Goal: Contribute content: Contribute content

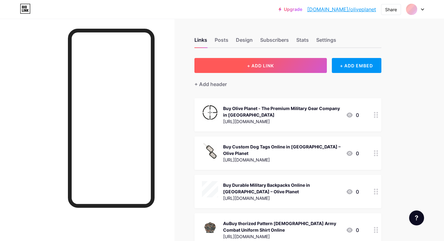
click at [271, 66] on span "+ ADD LINK" at bounding box center [260, 65] width 27 height 5
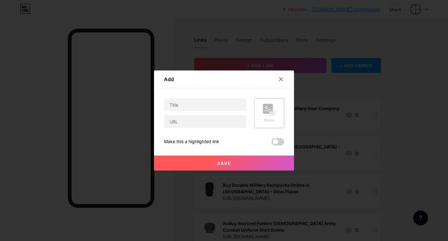
click at [269, 108] on rect at bounding box center [268, 109] width 10 height 10
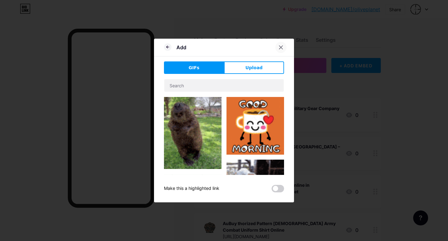
click at [279, 48] on icon at bounding box center [281, 47] width 5 height 5
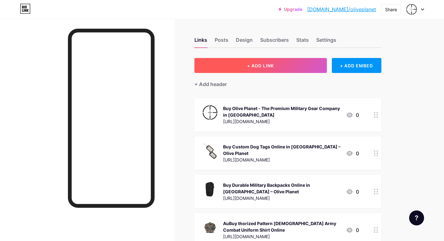
click at [252, 62] on button "+ ADD LINK" at bounding box center [260, 65] width 132 height 15
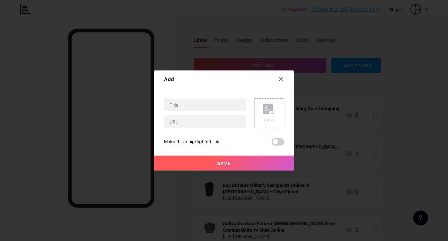
click at [266, 111] on rect at bounding box center [268, 109] width 10 height 10
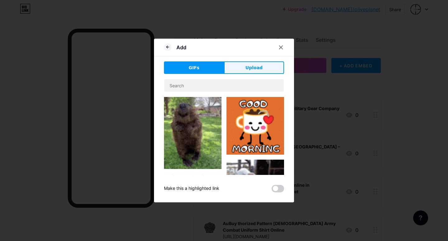
click at [256, 69] on span "Upload" at bounding box center [254, 67] width 17 height 7
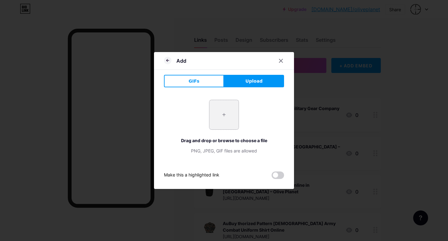
click at [222, 118] on input "file" at bounding box center [224, 114] width 29 height 29
type input "C:\fakepath\army_men_black_tshirt_green_print_spg_special_protection_group_1280…"
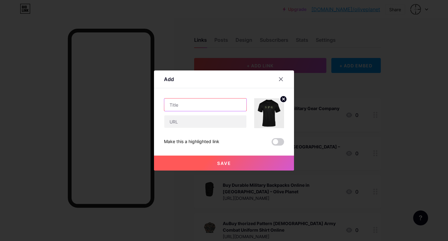
click at [179, 106] on input "text" at bounding box center [205, 104] width 82 height 12
paste input "Buy Army T shirt SPG for Men Online Check the Best Military Style"
type input "Buy Army T shirt SPG for Men Online Check the Best Military Style"
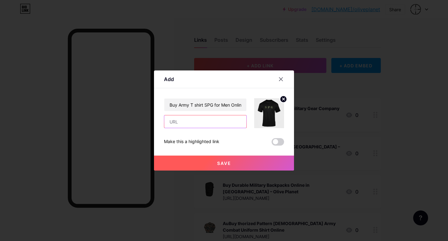
click at [203, 127] on input "text" at bounding box center [205, 121] width 82 height 12
paste input "[URL][DOMAIN_NAME]"
type input "[URL][DOMAIN_NAME]"
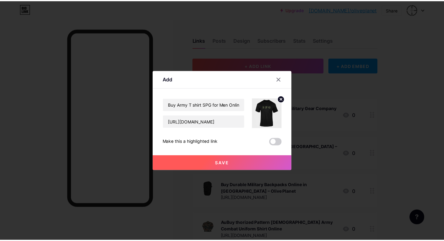
scroll to position [0, 0]
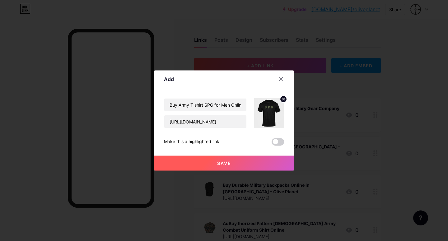
click at [220, 161] on span "Save" at bounding box center [224, 162] width 14 height 5
